Goal: Information Seeking & Learning: Learn about a topic

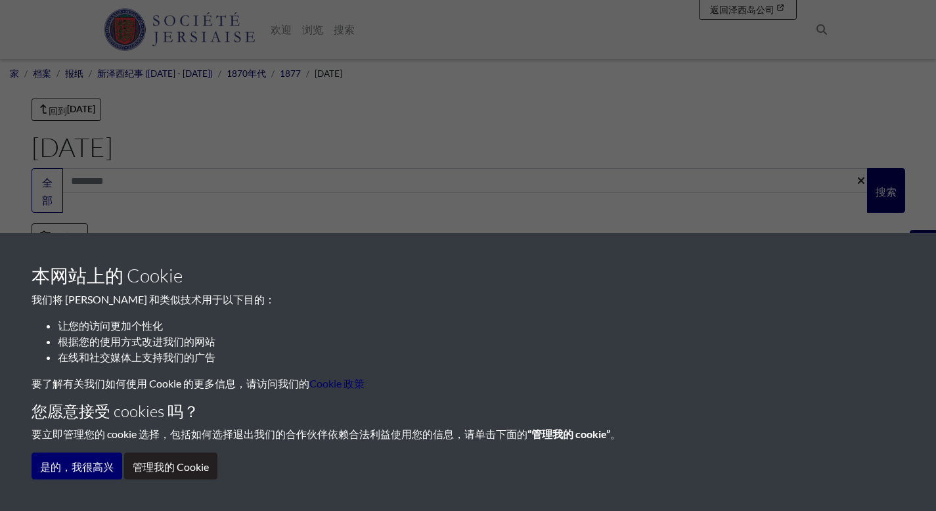
scroll to position [269, 0]
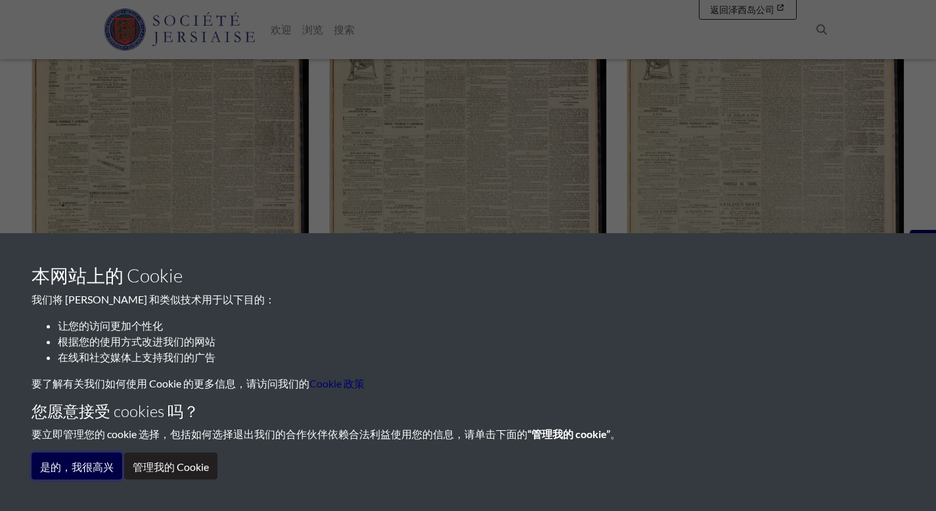
click at [98, 464] on font "是的，我很高兴" at bounding box center [77, 466] width 74 height 12
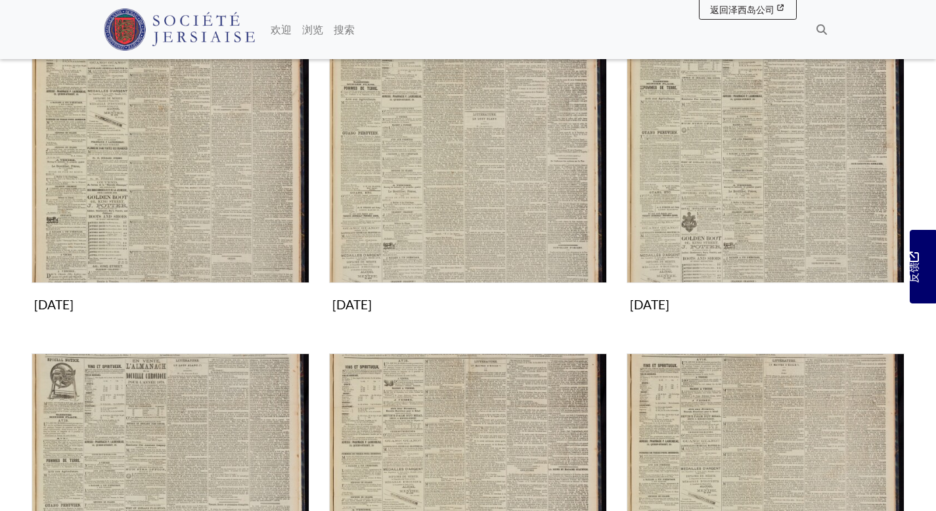
scroll to position [762, 0]
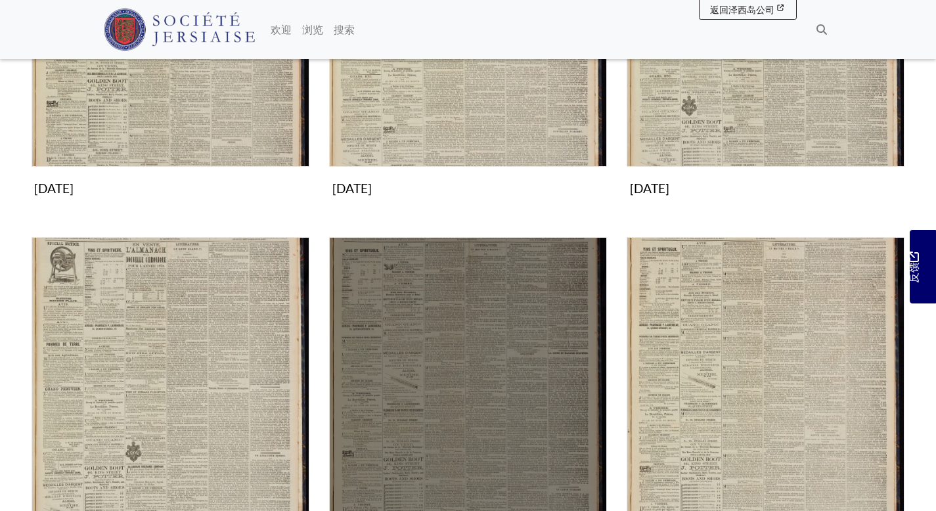
click at [406, 313] on img "子集合" at bounding box center [468, 376] width 278 height 278
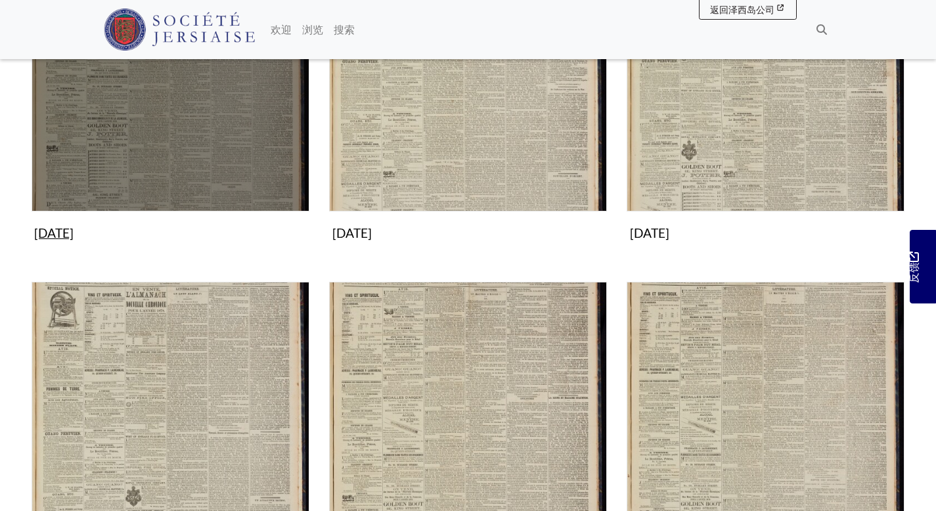
scroll to position [642, 0]
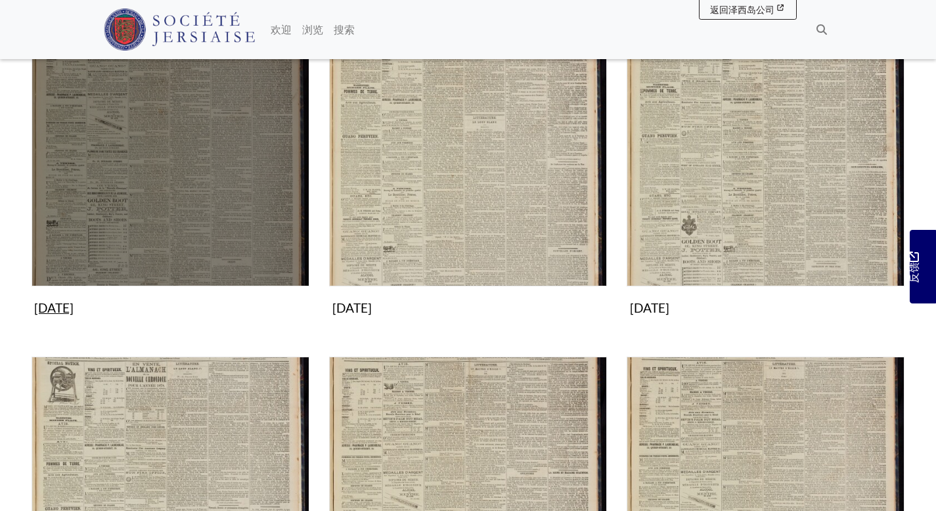
click at [123, 135] on img "子集合" at bounding box center [171, 148] width 278 height 278
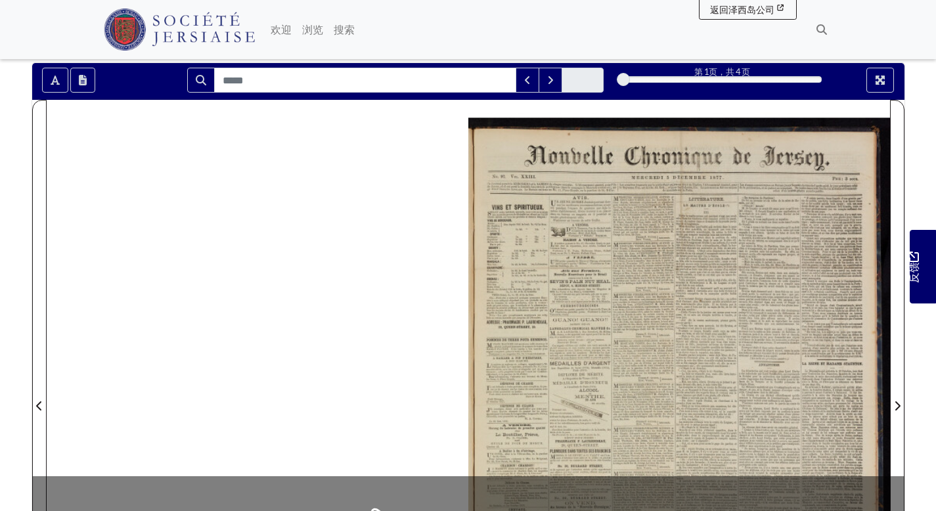
scroll to position [107, 0]
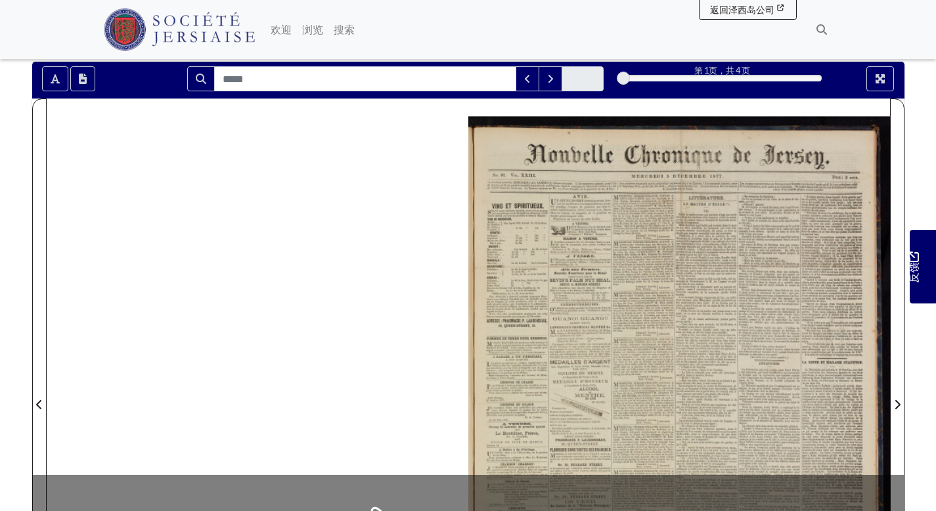
click at [710, 208] on div at bounding box center [679, 396] width 422 height 596
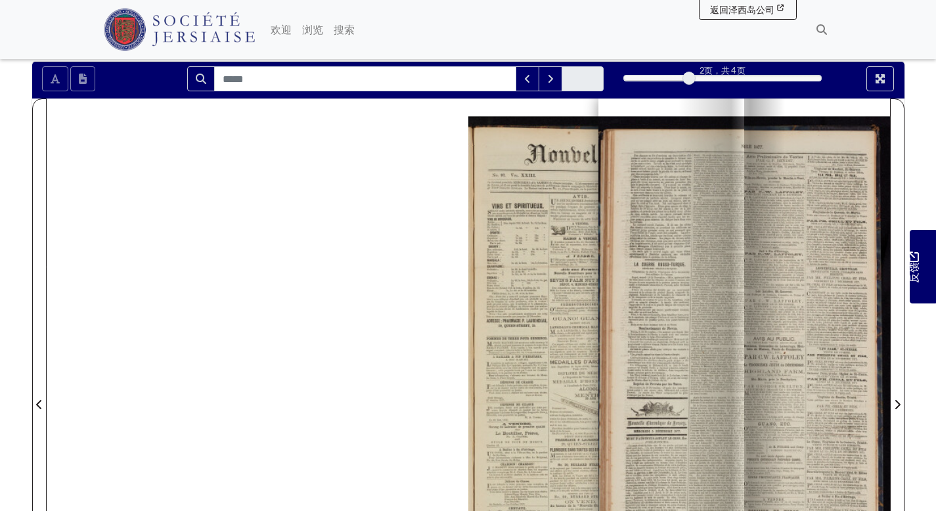
click at [663, 85] on div "2 页 ，共 4 页 2 *" at bounding box center [722, 78] width 218 height 25
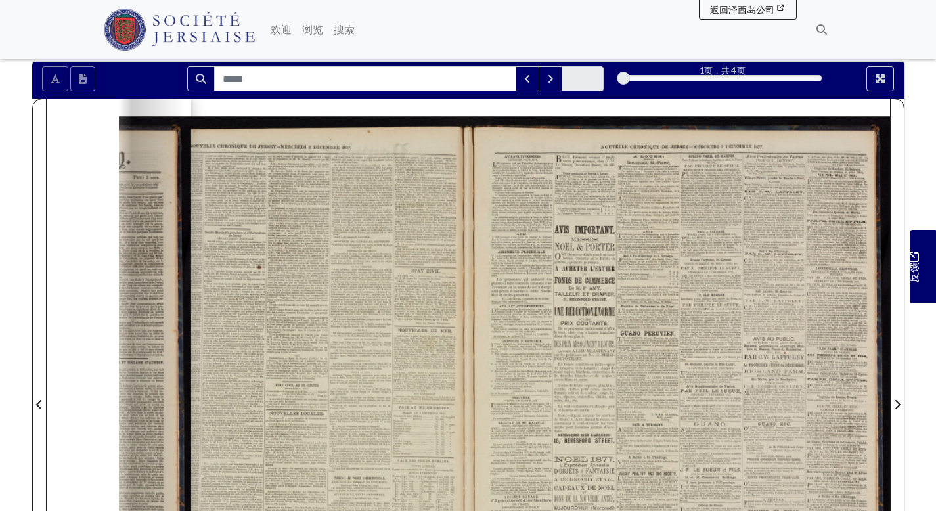
click at [638, 81] on div at bounding box center [722, 78] width 198 height 7
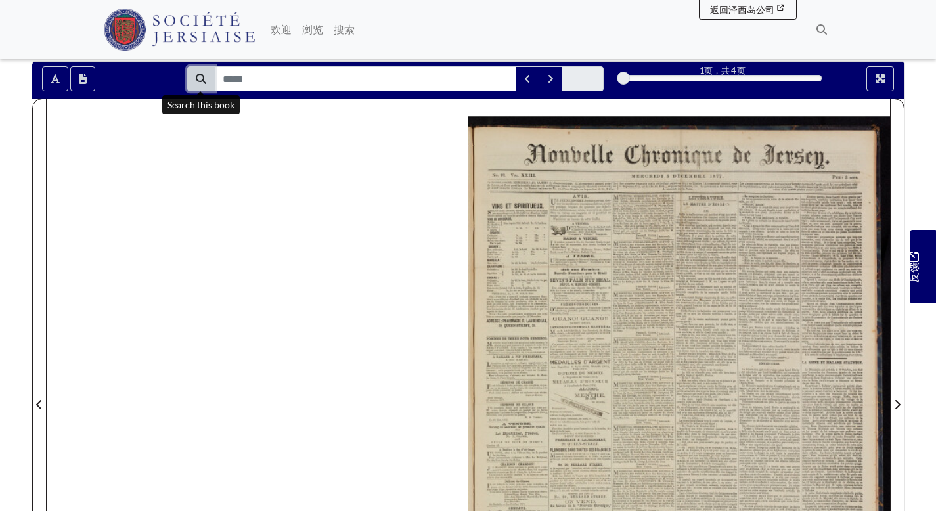
click at [207, 84] on button "搜索" at bounding box center [201, 78] width 28 height 25
click at [577, 174] on div at bounding box center [679, 396] width 422 height 596
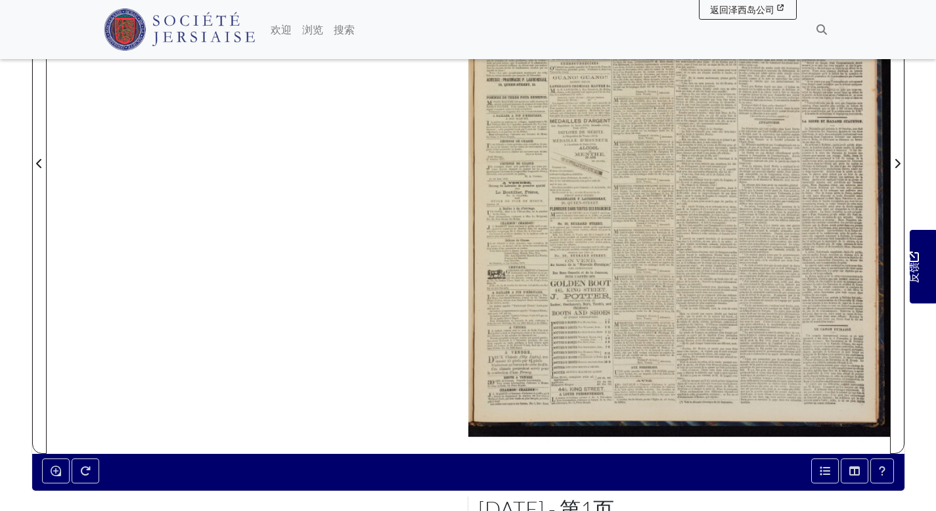
scroll to position [452, 0]
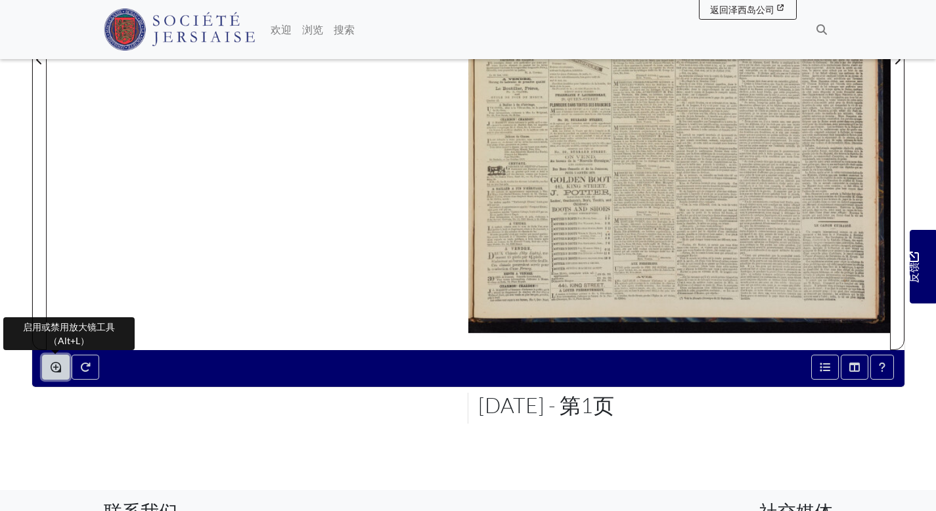
click at [57, 368] on icon "启用或禁用放大镜工具（Alt+L）" at bounding box center [56, 367] width 11 height 11
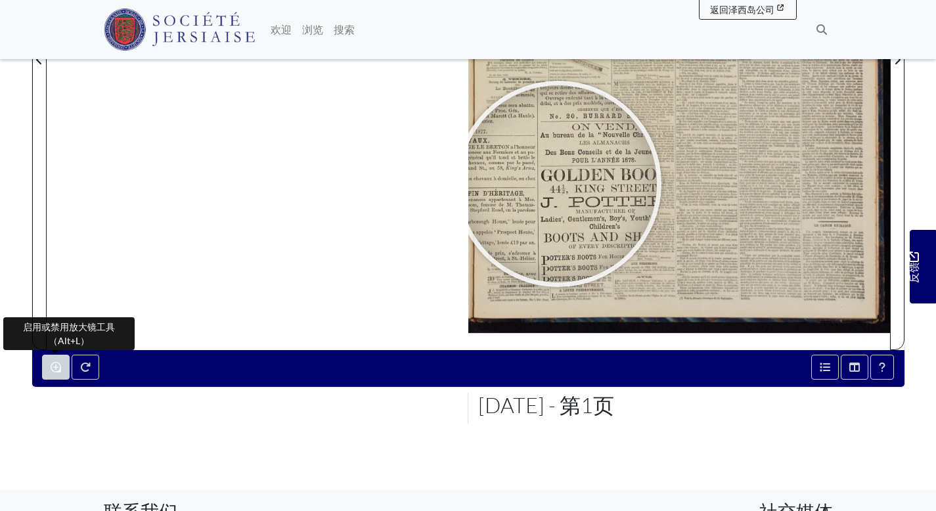
click at [581, 141] on div at bounding box center [558, 183] width 197 height 197
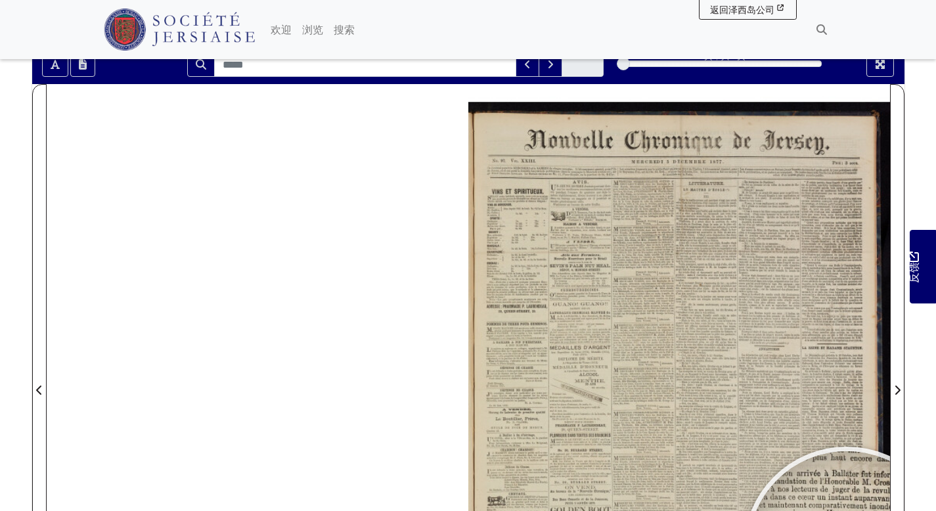
scroll to position [112, 0]
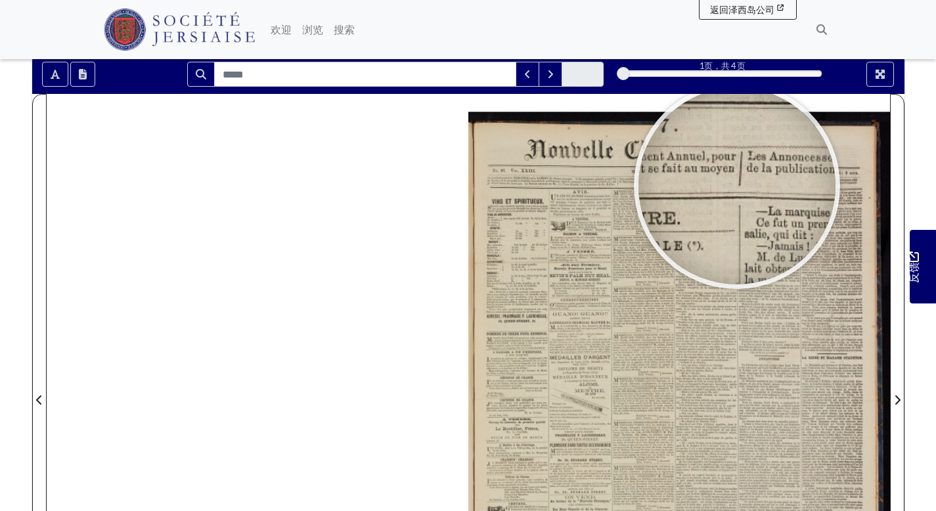
click at [737, 186] on div at bounding box center [736, 185] width 197 height 197
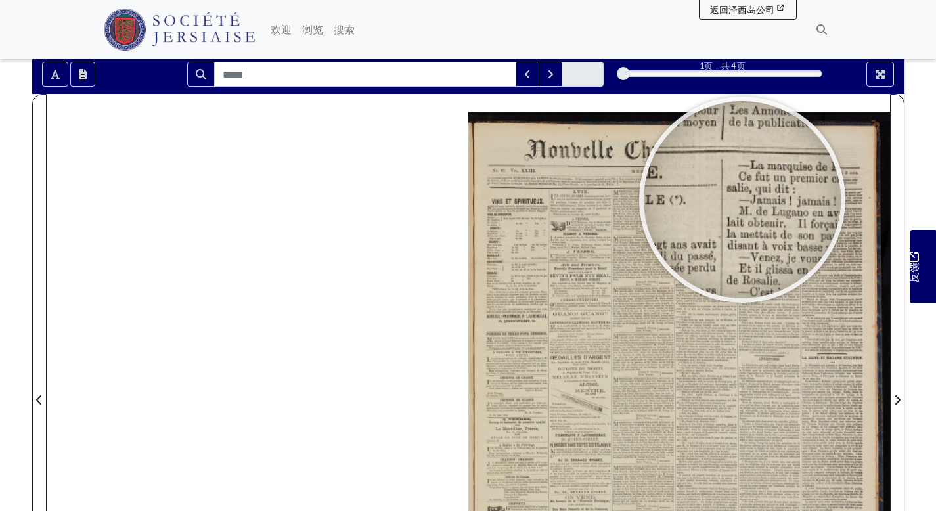
click at [742, 199] on div at bounding box center [742, 199] width 197 height 197
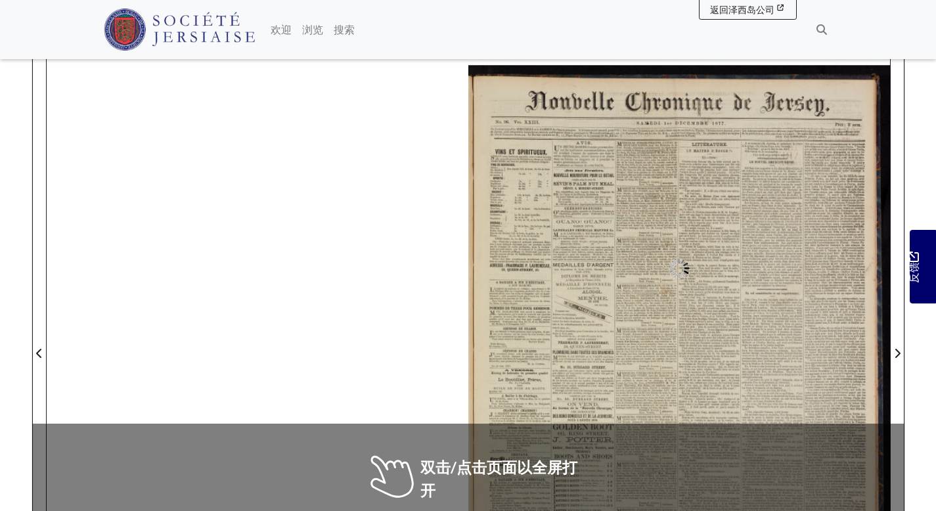
scroll to position [191, 0]
